Goal: Information Seeking & Learning: Learn about a topic

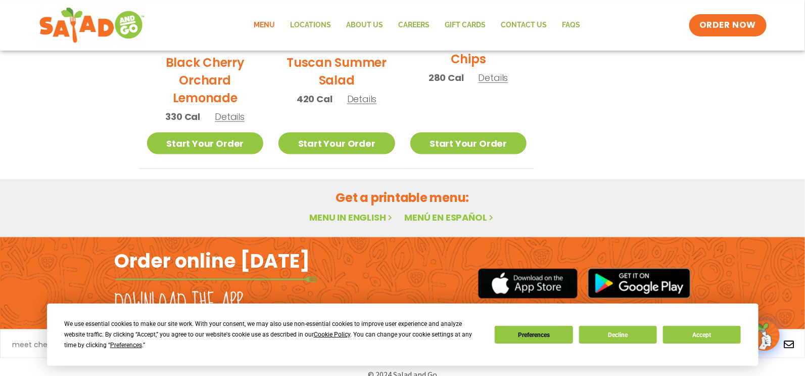
scroll to position [626, 0]
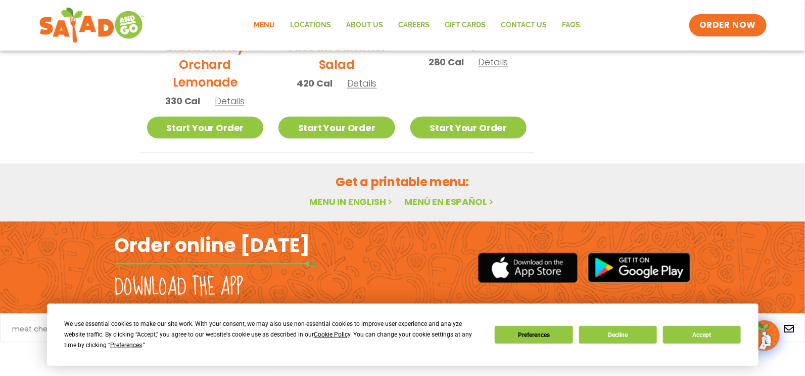
click at [357, 204] on link "Menu in English" at bounding box center [351, 201] width 85 height 13
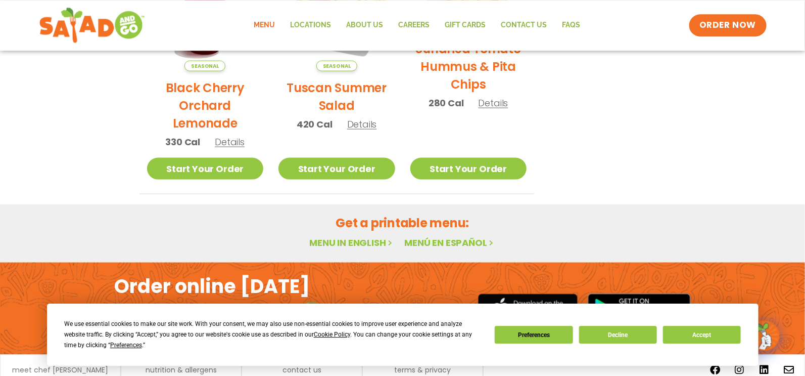
scroll to position [626, 0]
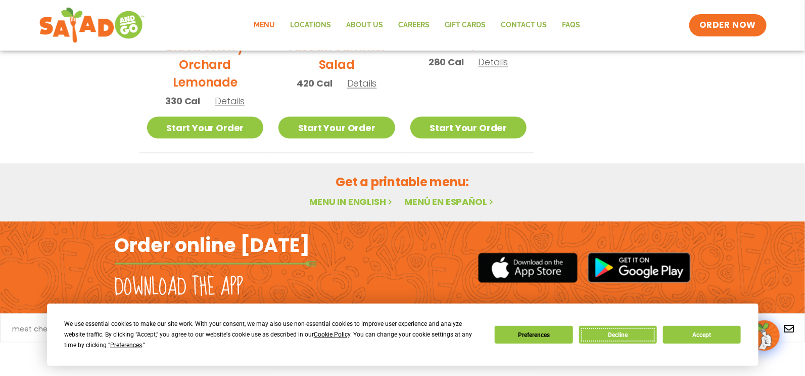
click at [633, 333] on button "Decline" at bounding box center [618, 335] width 78 height 18
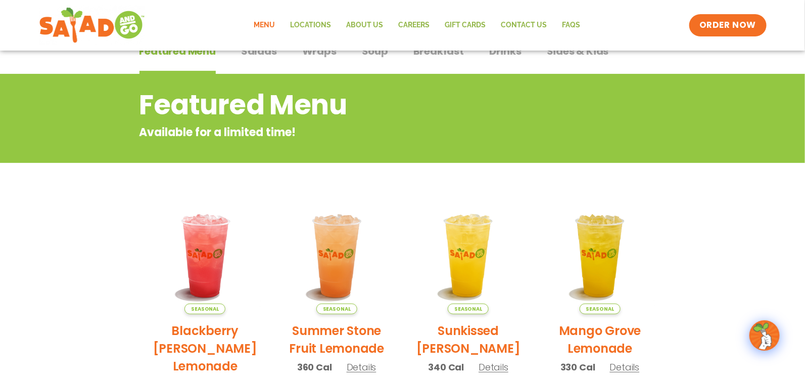
scroll to position [0, 0]
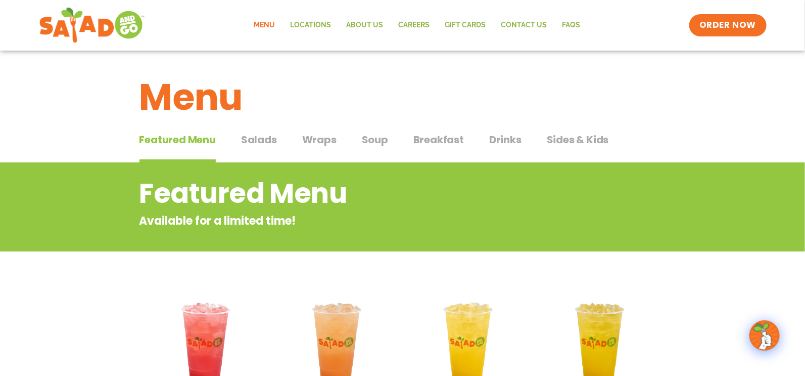
click at [252, 139] on span "Salads" at bounding box center [259, 139] width 36 height 15
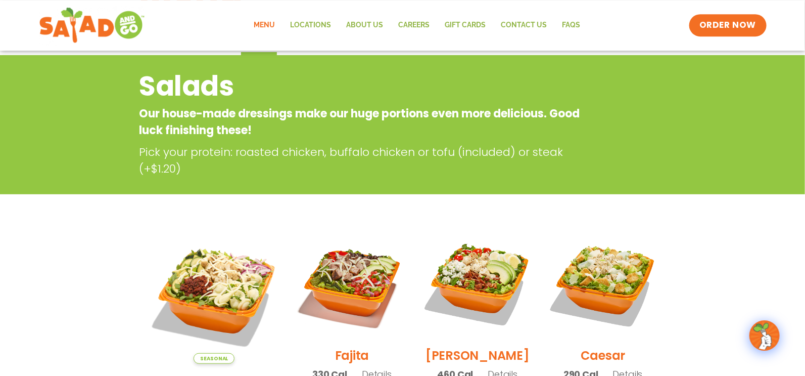
scroll to position [54, 0]
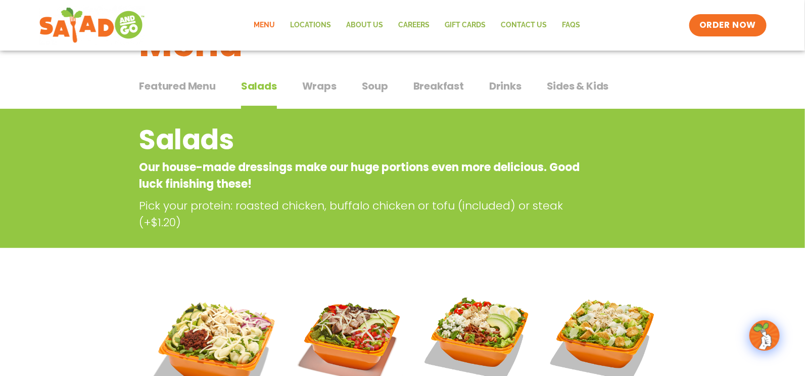
click at [324, 86] on span "Wraps" at bounding box center [319, 85] width 34 height 15
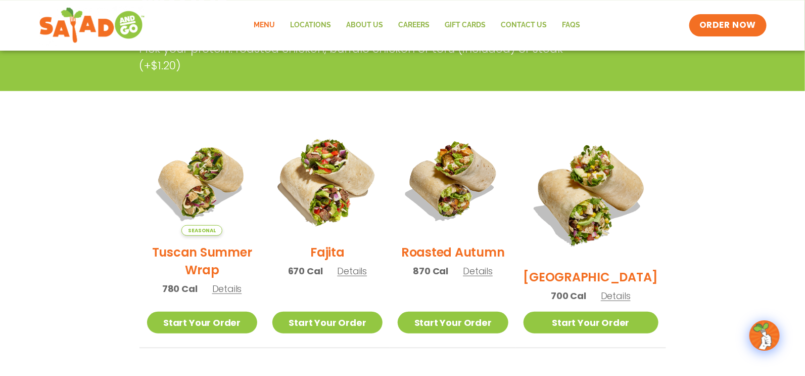
scroll to position [215, 0]
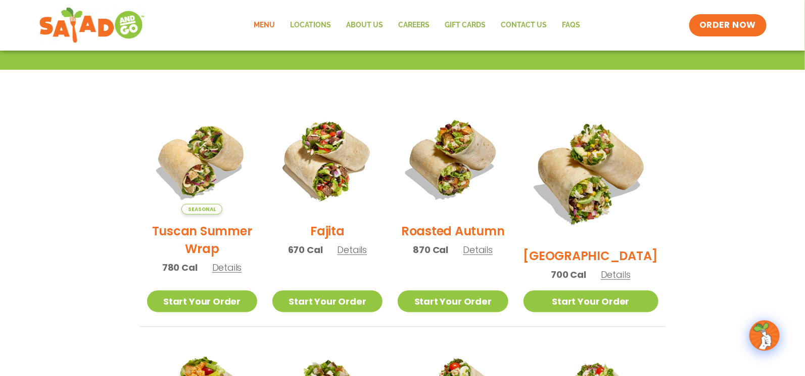
click at [237, 268] on span "Details" at bounding box center [227, 267] width 30 height 13
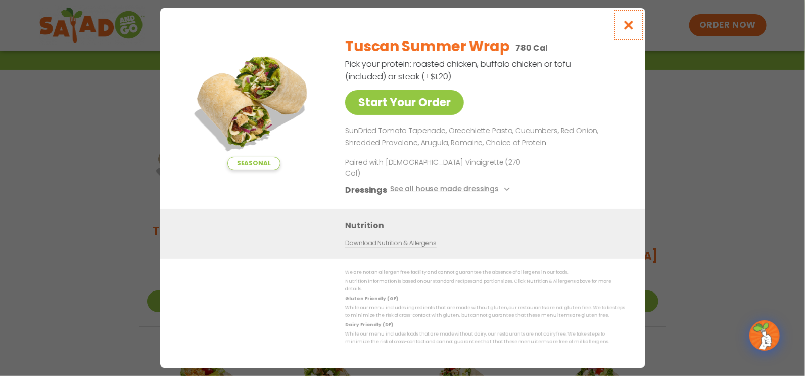
click at [629, 30] on icon "Close modal" at bounding box center [628, 25] width 13 height 11
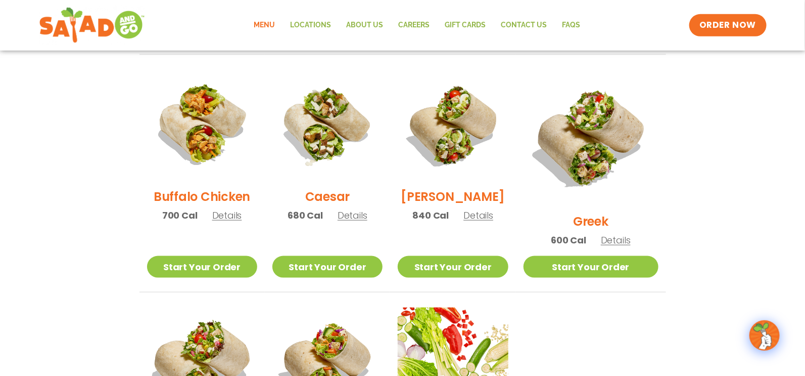
scroll to position [484, 0]
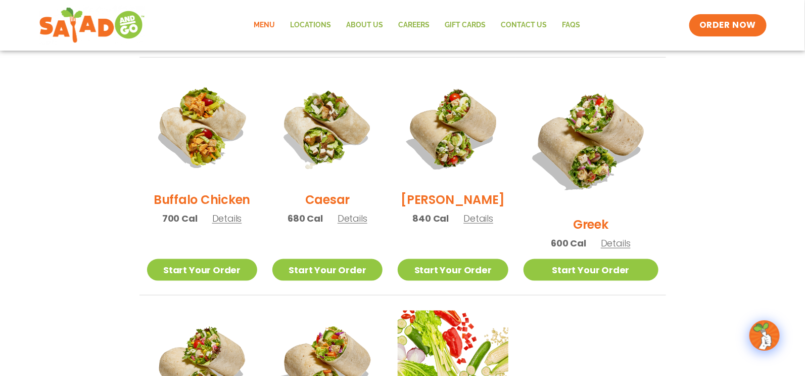
click at [230, 224] on span "Details" at bounding box center [227, 218] width 30 height 13
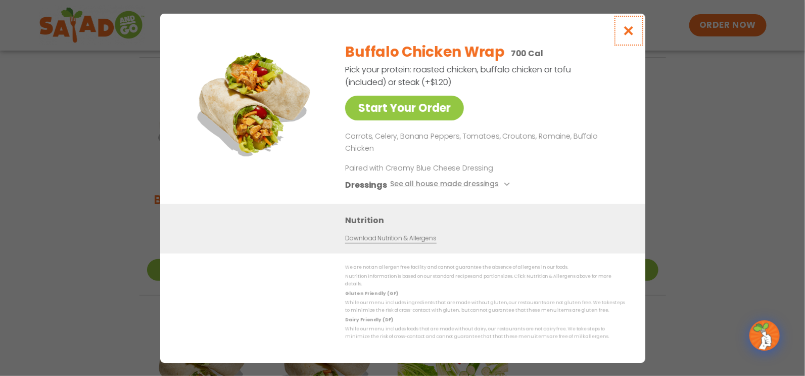
click at [628, 36] on icon "Close modal" at bounding box center [628, 30] width 13 height 11
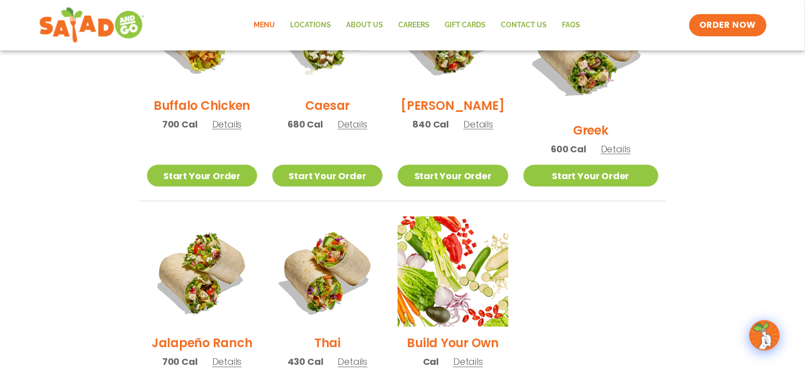
scroll to position [592, 0]
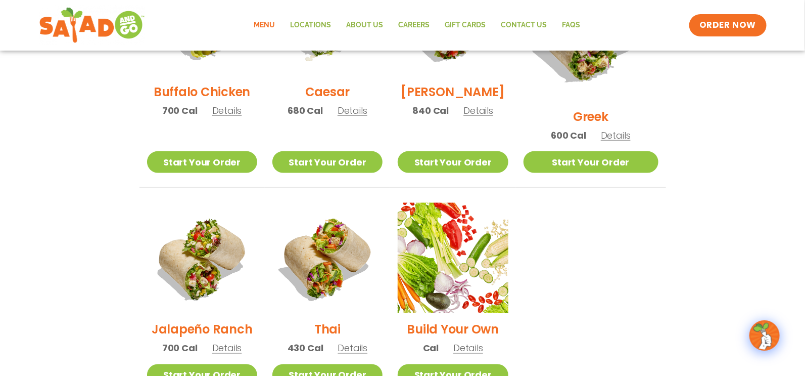
click at [240, 321] on h2 "Jalapeño Ranch" at bounding box center [202, 330] width 101 height 18
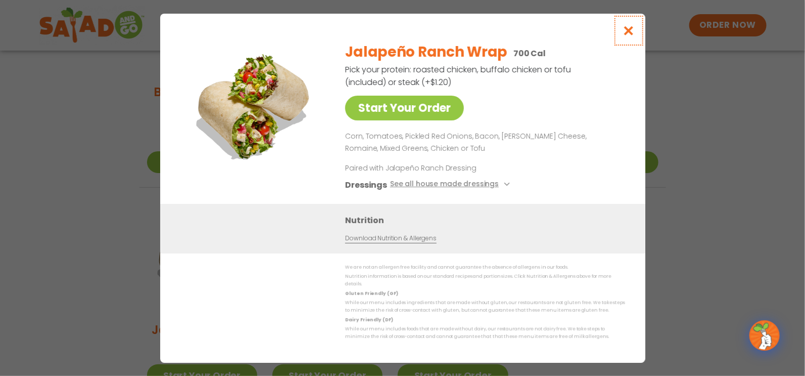
click at [628, 36] on icon "Close modal" at bounding box center [628, 30] width 13 height 11
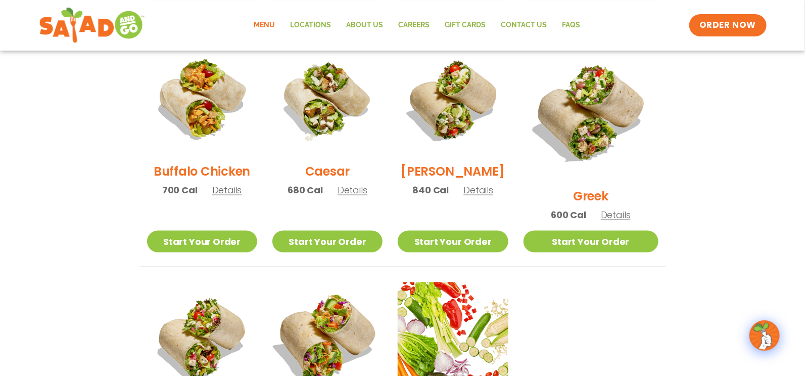
scroll to position [449, 0]
